Goal: Transaction & Acquisition: Purchase product/service

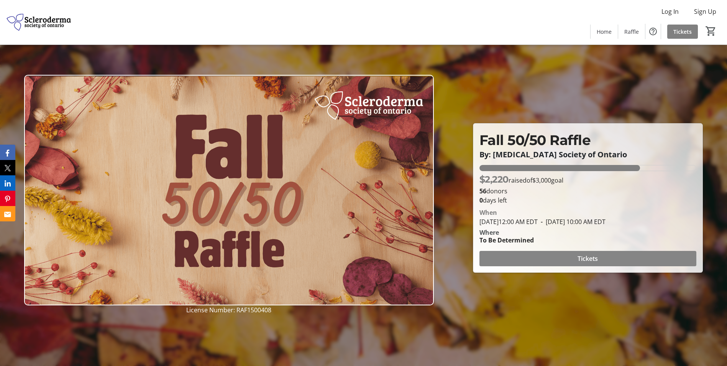
click at [586, 259] on span "Tickets" at bounding box center [588, 258] width 20 height 9
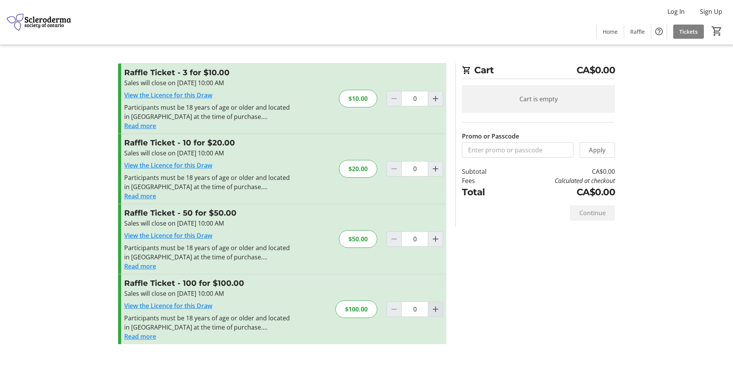
click at [437, 310] on mat-icon "Increment by one" at bounding box center [435, 308] width 9 height 9
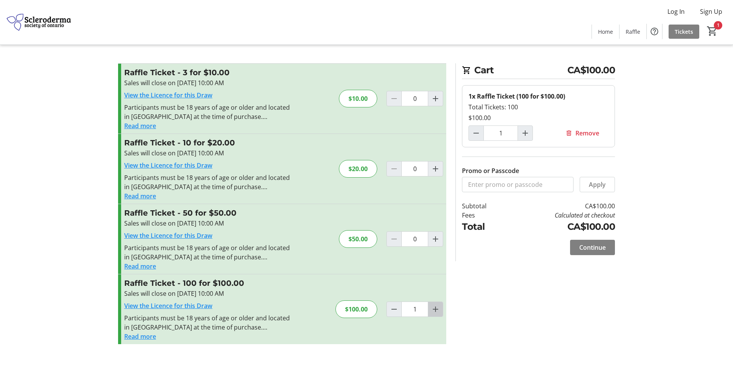
click at [435, 309] on mat-icon "Increment by one" at bounding box center [435, 308] width 9 height 9
type input "2"
click at [586, 248] on span "Continue" at bounding box center [592, 247] width 26 height 9
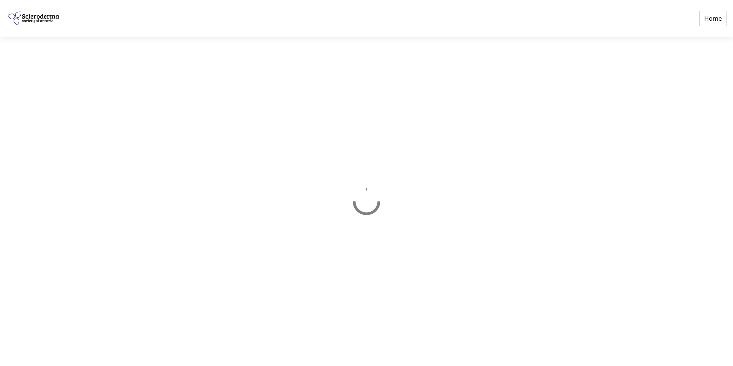
select select "CA"
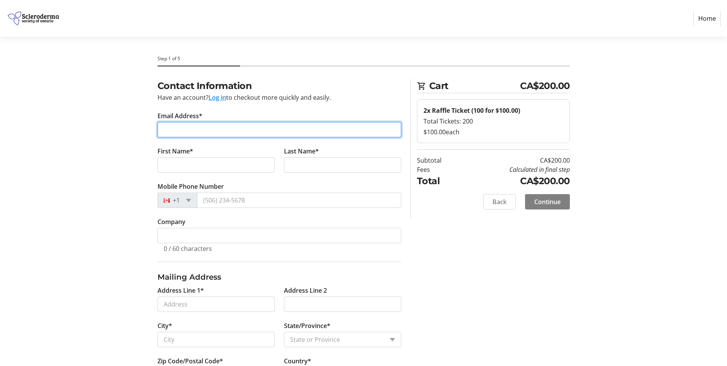
click at [268, 127] on input "Email Address*" at bounding box center [280, 129] width 244 height 15
type input "[EMAIL_ADDRESS][DOMAIN_NAME]"
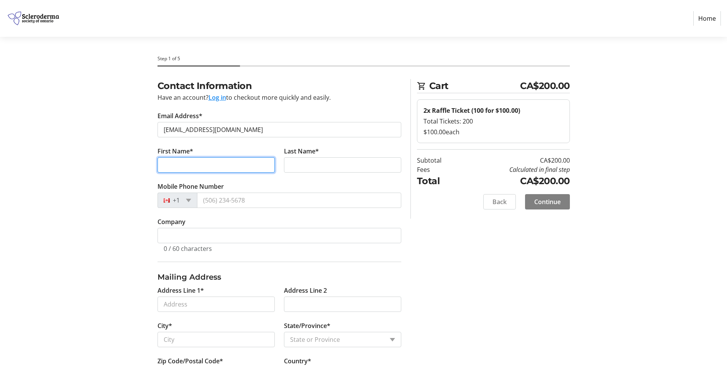
type input "[PERSON_NAME]"
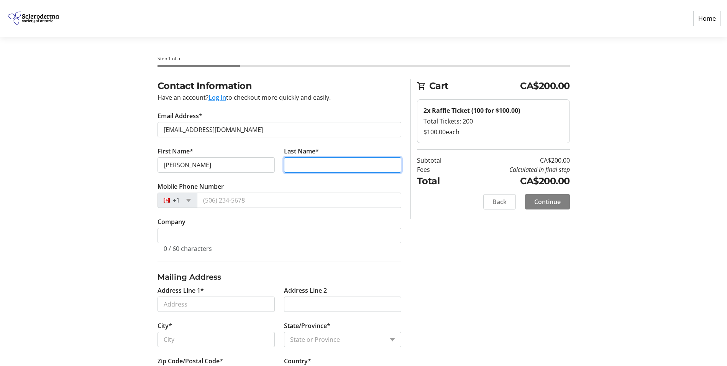
type input "[PERSON_NAME]"
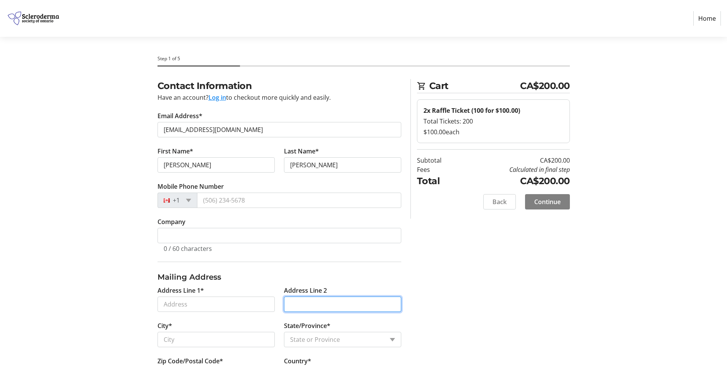
type input "[STREET_ADDRESS][PERSON_NAME]"
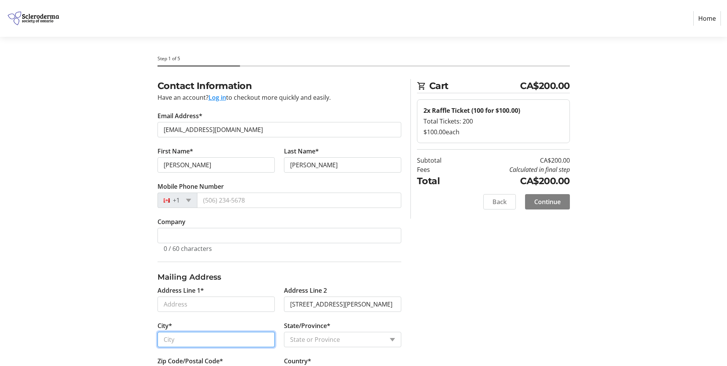
type input "[GEOGRAPHIC_DATA]"
type input "N0A 1R0"
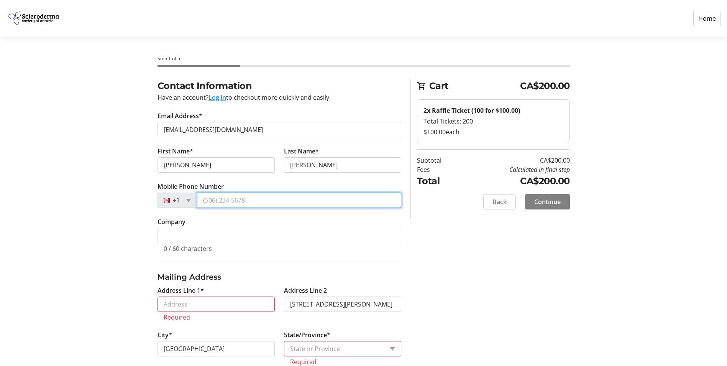
click at [261, 204] on input "Mobile Phone Number" at bounding box center [299, 199] width 204 height 15
type input "[PHONE_NUMBER]"
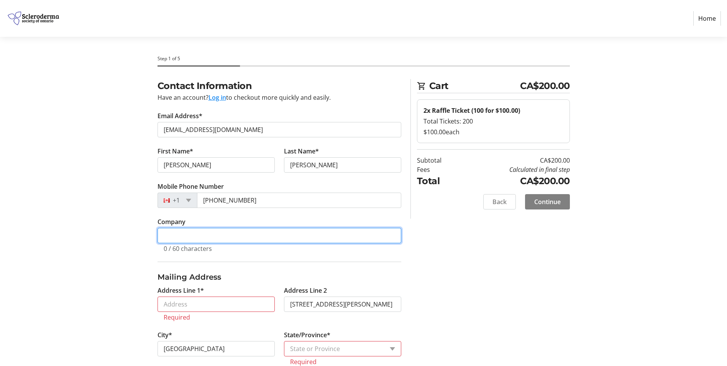
type input "Softchoice"
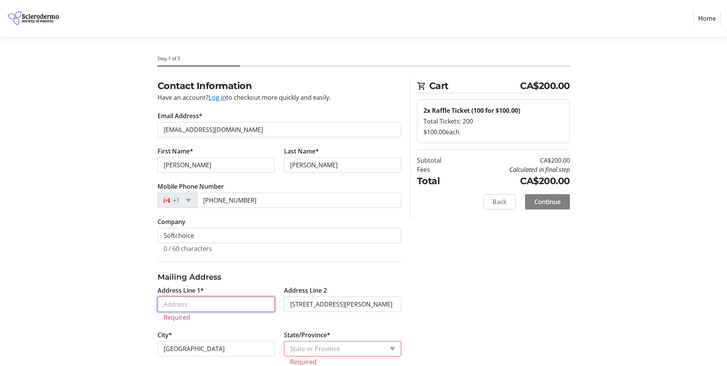
type input "[STREET_ADDRESS]"
select select "ON"
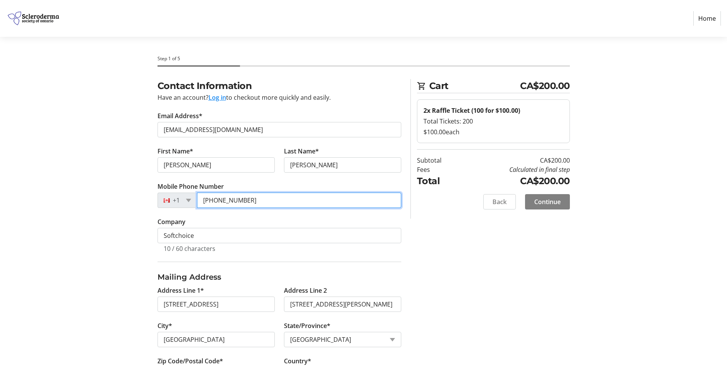
type input "[PHONE_NUMBER]"
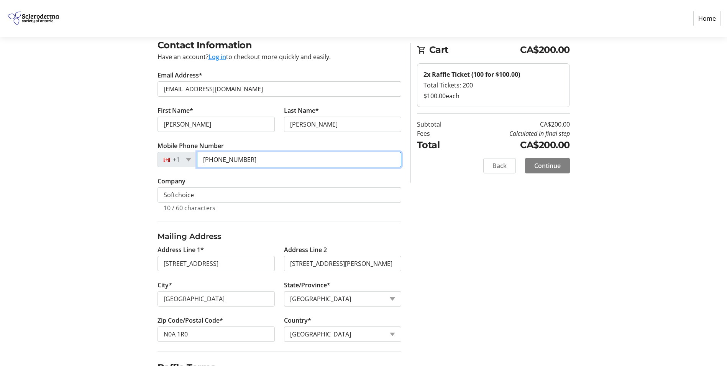
scroll to position [77, 0]
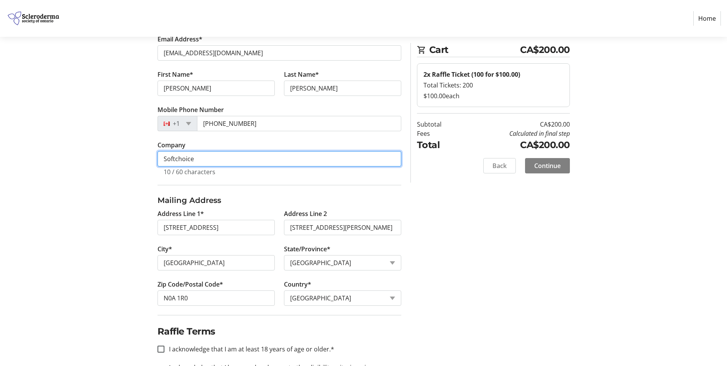
drag, startPoint x: 202, startPoint y: 157, endPoint x: 74, endPoint y: 158, distance: 127.3
click at [74, 158] on section "Step 1 of 5 Cart CA$200.00 2x Raffle Ticket (100 for $100.00) Total Tickets: 20…" at bounding box center [363, 184] width 727 height 448
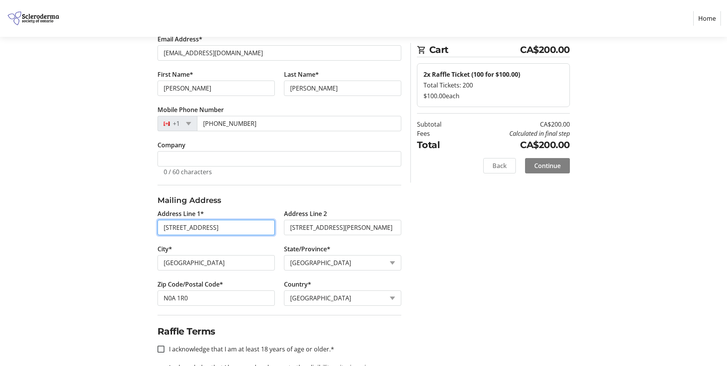
scroll to position [0, 0]
drag, startPoint x: 272, startPoint y: 226, endPoint x: 133, endPoint y: 227, distance: 138.4
click at [133, 227] on div "Contact Information Have an account? Log in to checkout more quickly and easily…" at bounding box center [364, 205] width 506 height 406
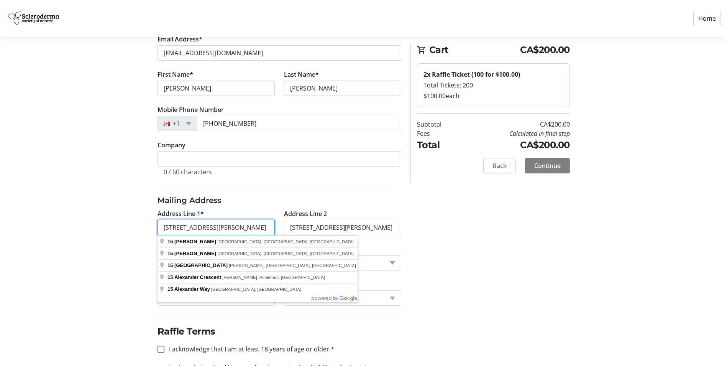
type input "[STREET_ADDRESS][PERSON_NAME]"
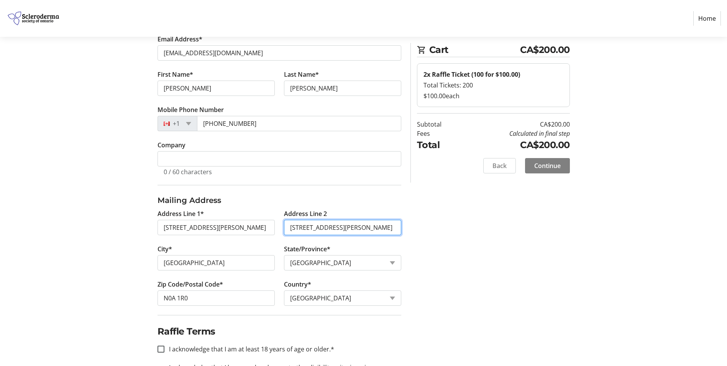
click at [342, 227] on input "[STREET_ADDRESS][PERSON_NAME]" at bounding box center [342, 227] width 117 height 15
drag, startPoint x: 347, startPoint y: 227, endPoint x: 289, endPoint y: 228, distance: 58.3
click at [289, 228] on input "[STREET_ADDRESS][PERSON_NAME]" at bounding box center [342, 227] width 117 height 15
click at [342, 306] on tr-form-field "Country* Country Country [GEOGRAPHIC_DATA] [GEOGRAPHIC_DATA] [GEOGRAPHIC_DATA] …" at bounding box center [342, 296] width 117 height 35
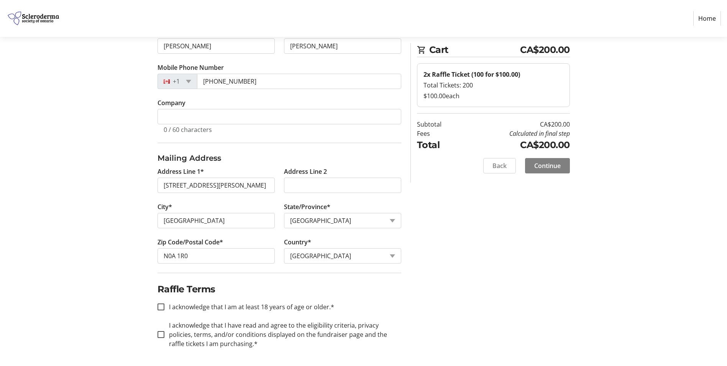
scroll to position [120, 0]
click at [160, 305] on input "I acknowledge that I am at least 18 years of age or older.*" at bounding box center [161, 305] width 7 height 7
checkbox input "true"
click at [162, 334] on input "I acknowledge that I have read and agree to the eligibility criteria, privacy p…" at bounding box center [161, 333] width 7 height 7
checkbox input "true"
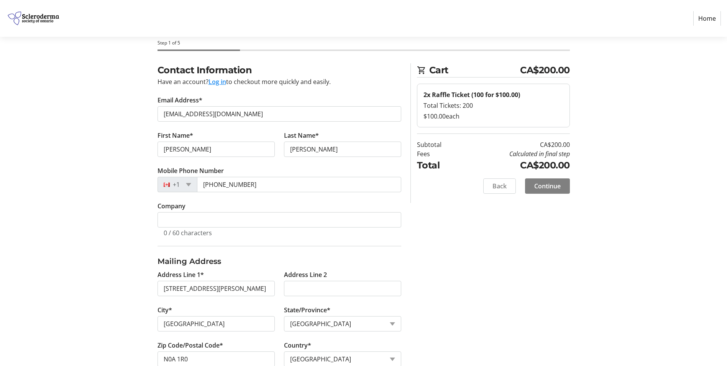
scroll to position [5, 0]
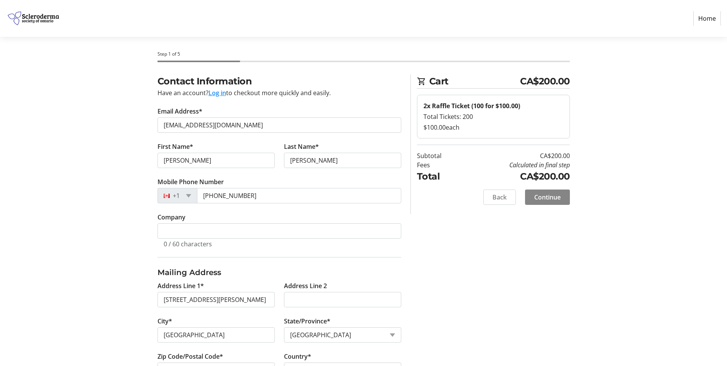
click at [540, 197] on span "Continue" at bounding box center [547, 196] width 26 height 9
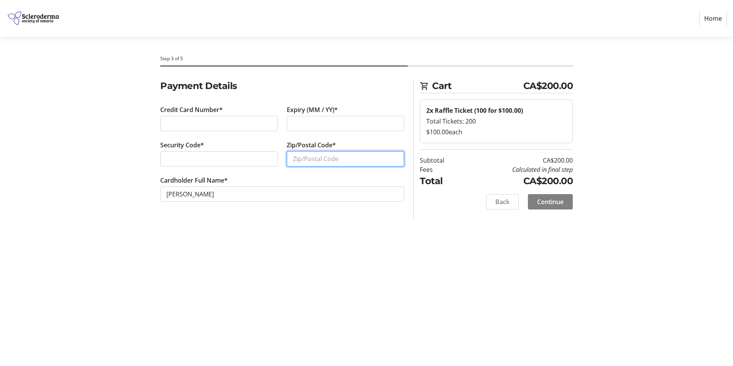
click at [304, 159] on input "Zip/Postal Code*" at bounding box center [345, 158] width 117 height 15
type input "N0A 1R0"
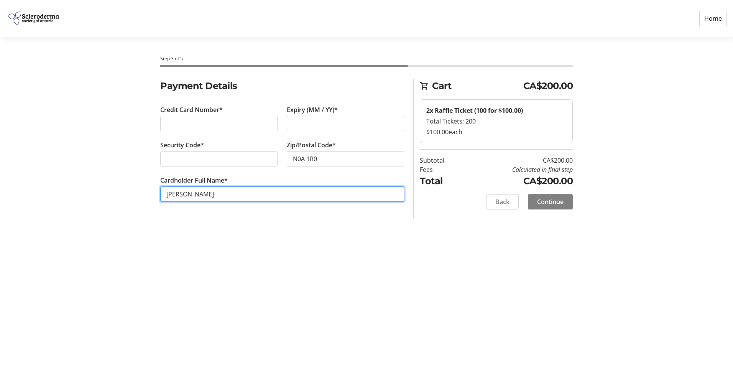
click at [237, 199] on input "[PERSON_NAME]" at bounding box center [282, 193] width 244 height 15
click at [392, 273] on div "Step 3 of 5 Cart CA$200.00 2x Raffle Ticket (100 for $100.00) Total Tickets: 20…" at bounding box center [366, 201] width 506 height 329
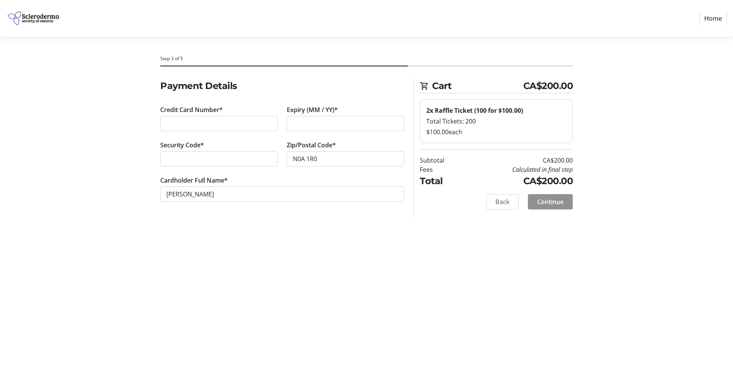
click at [557, 200] on span "Continue" at bounding box center [550, 201] width 26 height 9
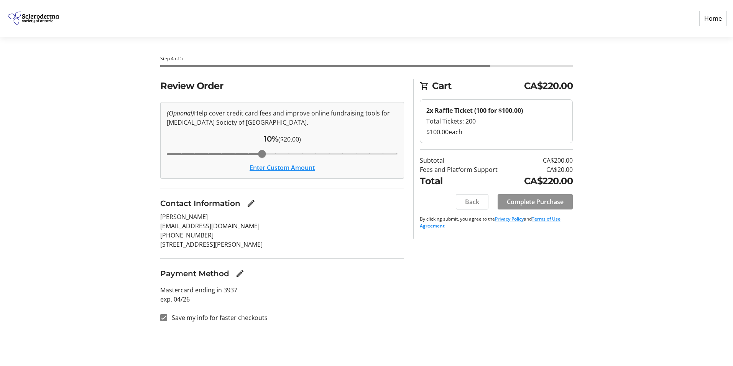
click at [527, 204] on span "Complete Purchase" at bounding box center [535, 201] width 57 height 9
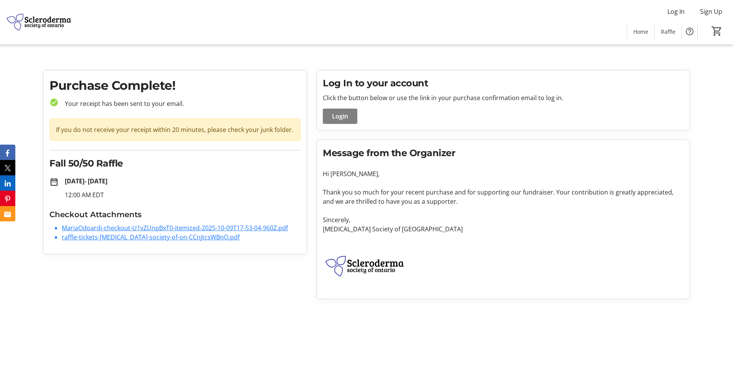
click at [197, 227] on link "MariaOdoardi-checkout-U1vZUnpBxT0-itemized-2025-10-09T17-53-04-960Z.pdf" at bounding box center [175, 227] width 226 height 8
click at [166, 239] on link "raffle-tickets-[MEDICAL_DATA]-society-of-on-CCnjtcsWBnO.pdf" at bounding box center [151, 237] width 178 height 8
click at [713, 74] on tr-checkout-order-details-ui "Purchase Complete! check_circle Your receipt has been sent to your email. If yo…" at bounding box center [366, 187] width 733 height 235
